Goal: Obtain resource: Obtain resource

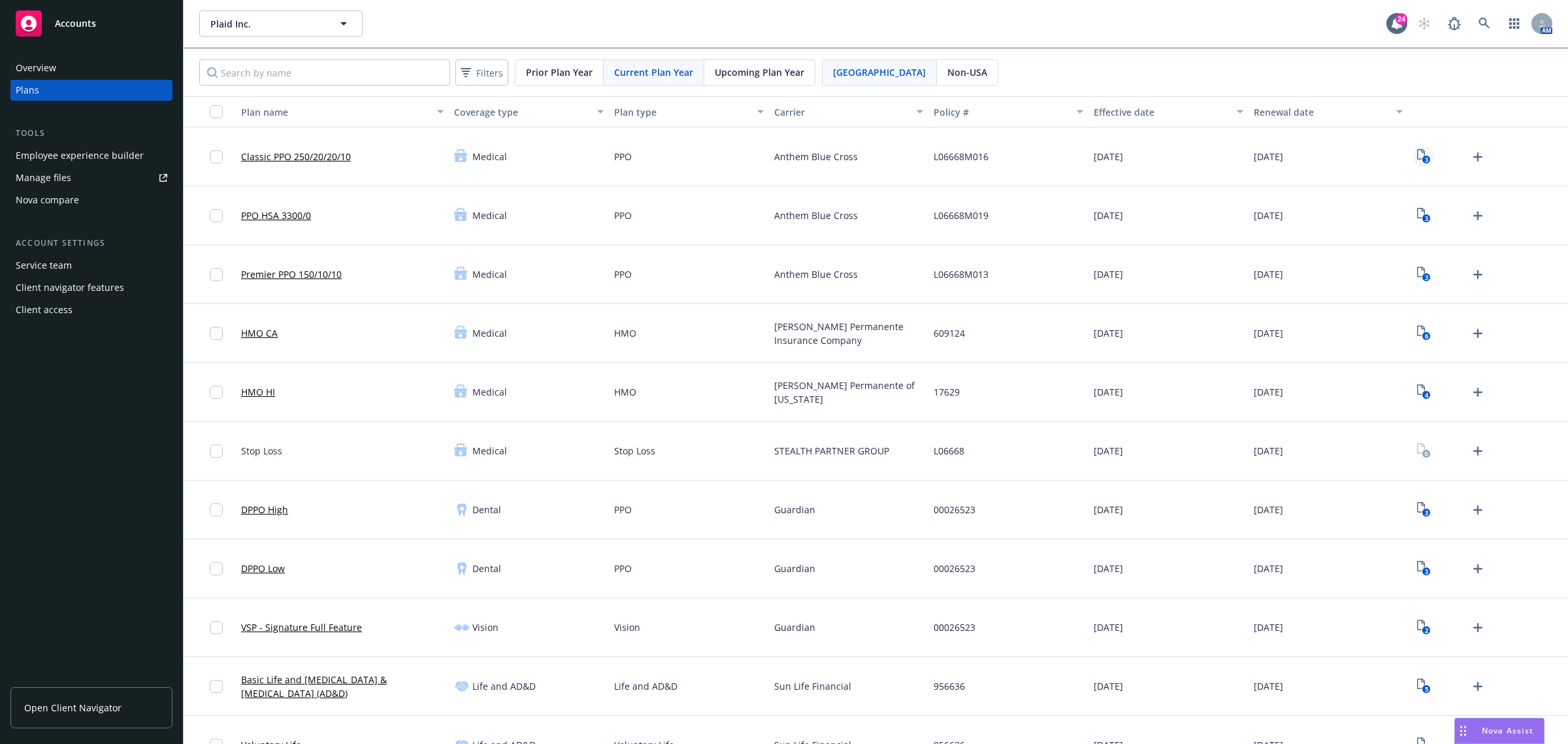
click at [1424, 157] on text "3" at bounding box center [1426, 160] width 4 height 8
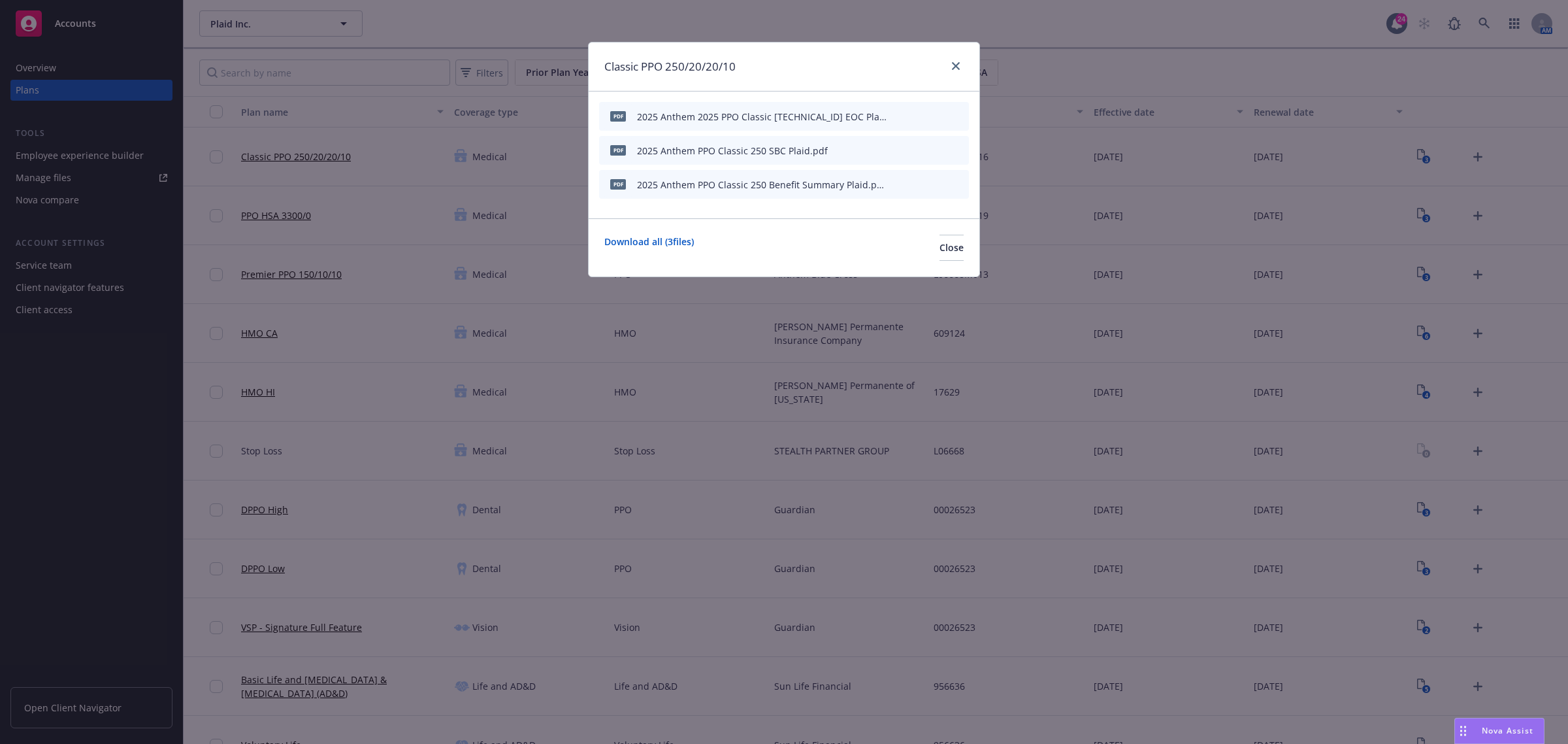
click at [934, 182] on icon "preview file" at bounding box center [935, 183] width 12 height 9
